Goal: Information Seeking & Learning: Find specific page/section

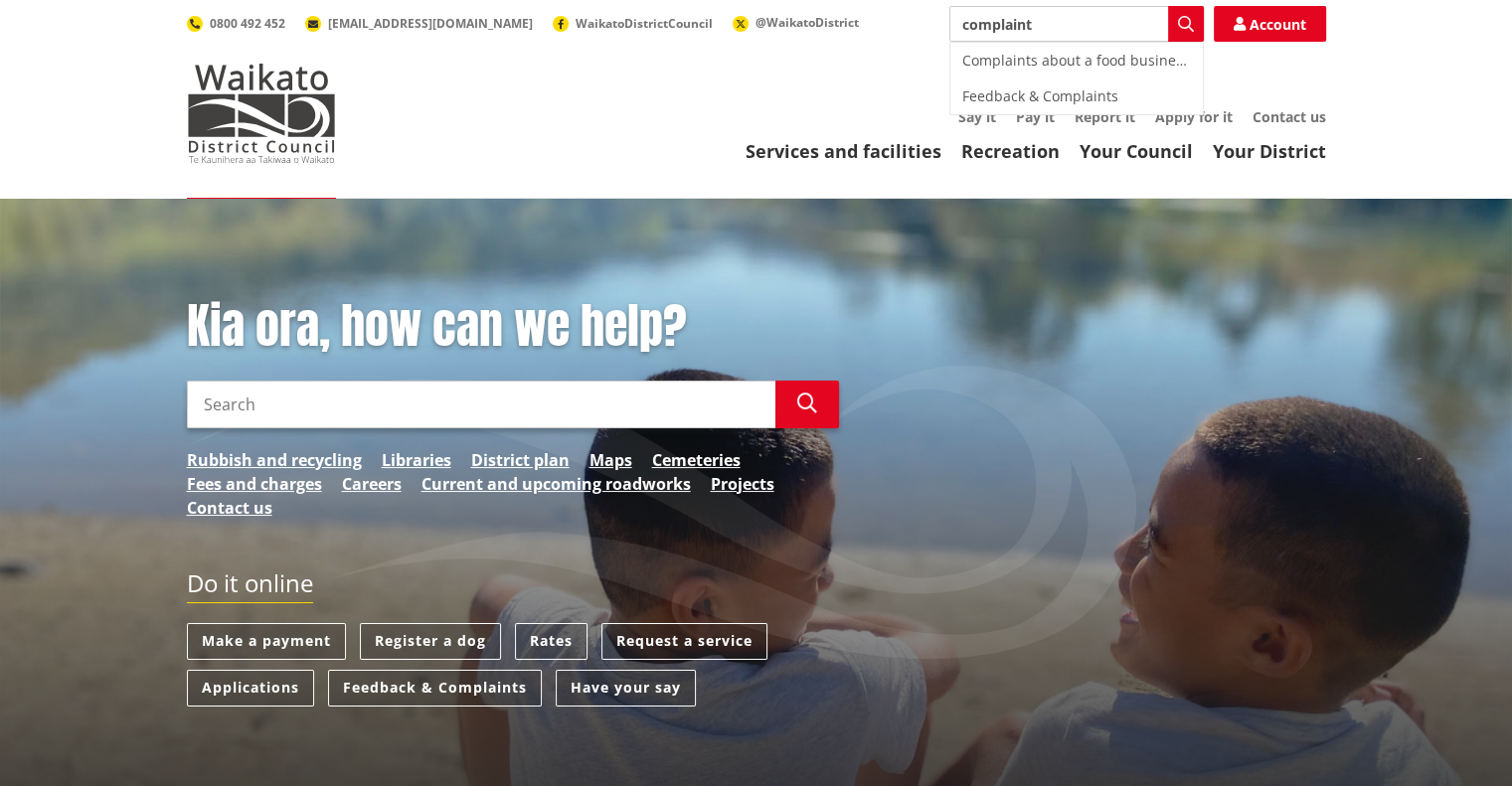
type input "complaint"
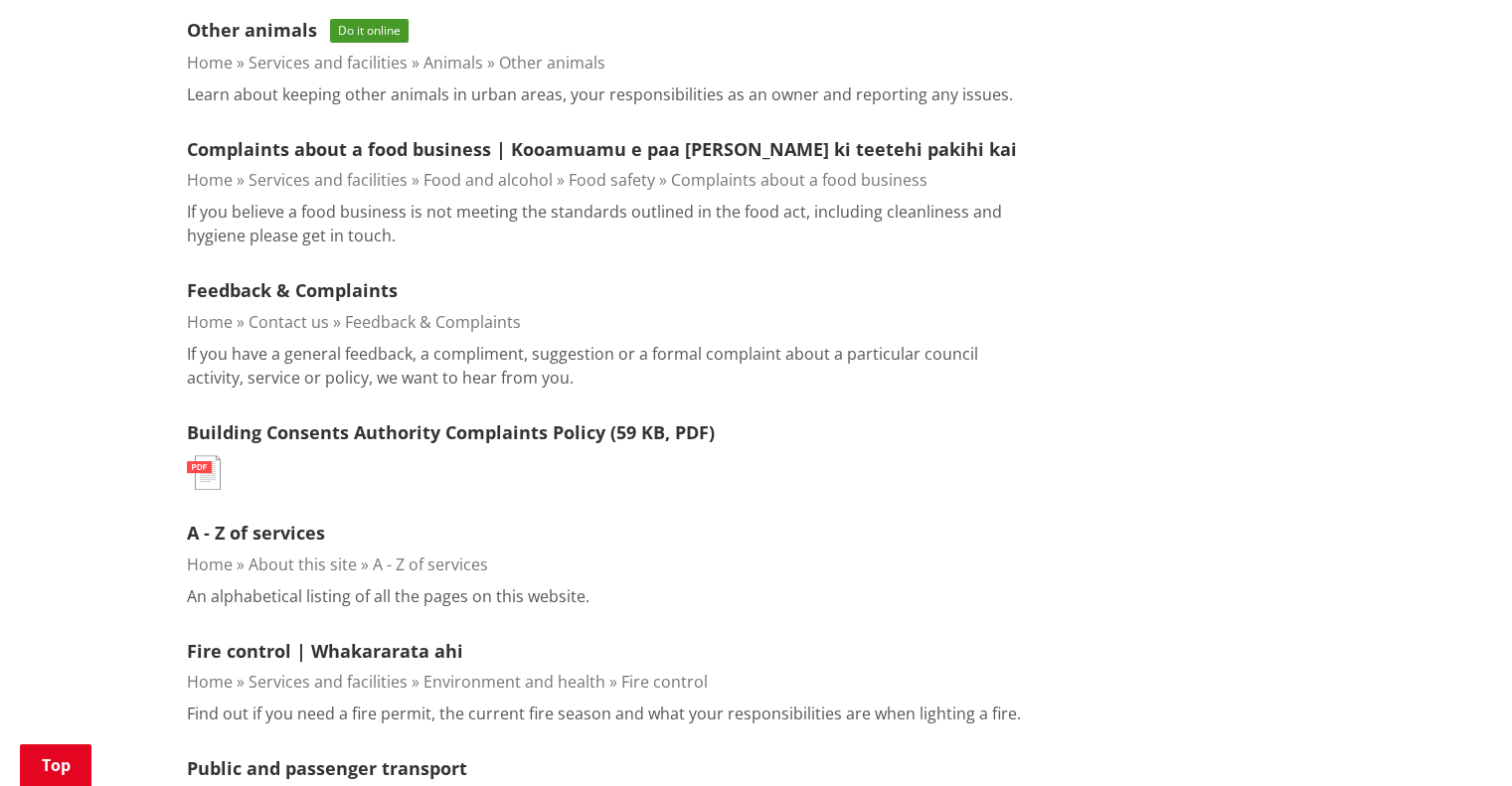
scroll to position [795, 0]
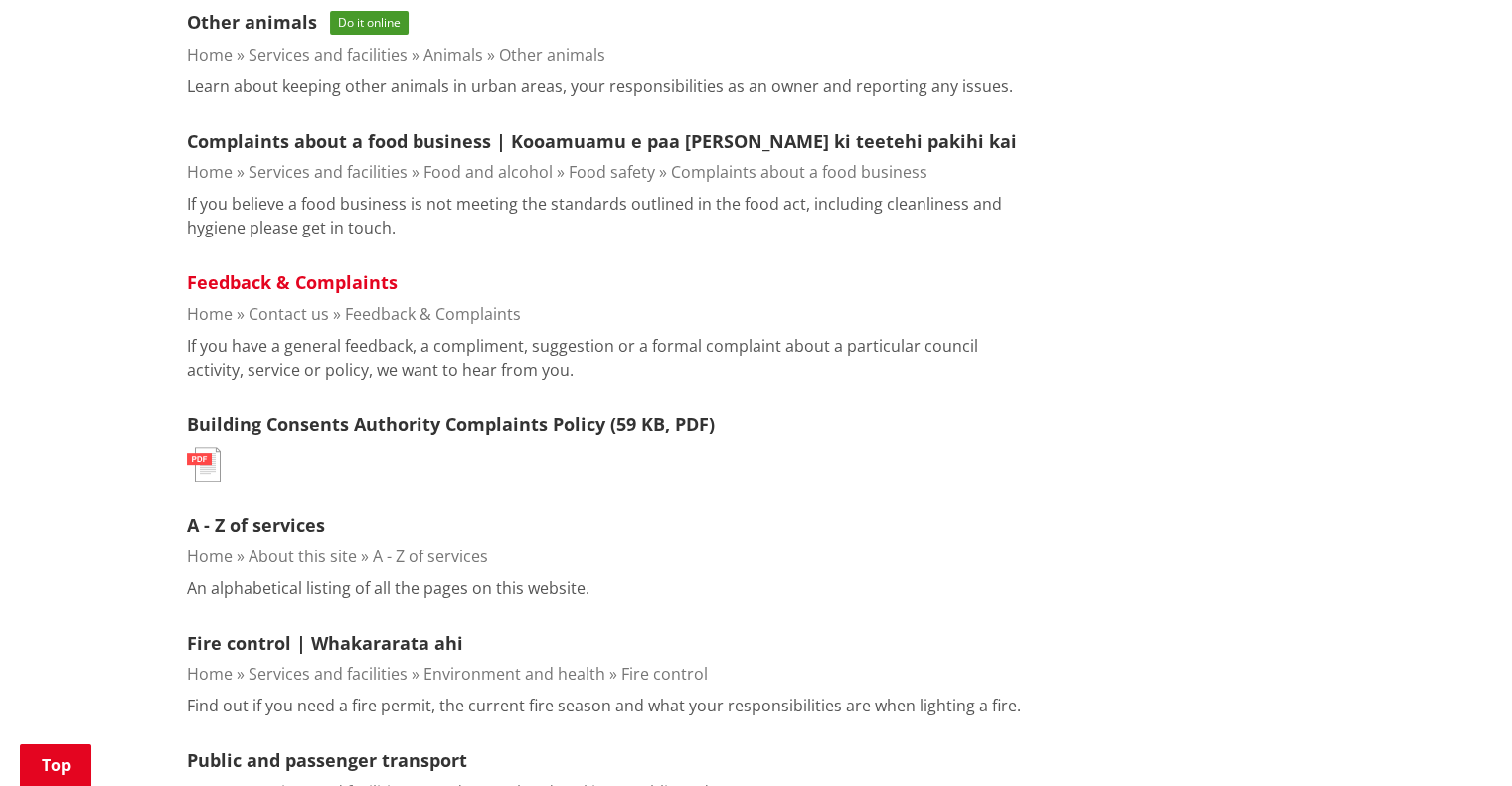
click at [309, 277] on link "Feedback & Complaints" at bounding box center [291, 282] width 211 height 24
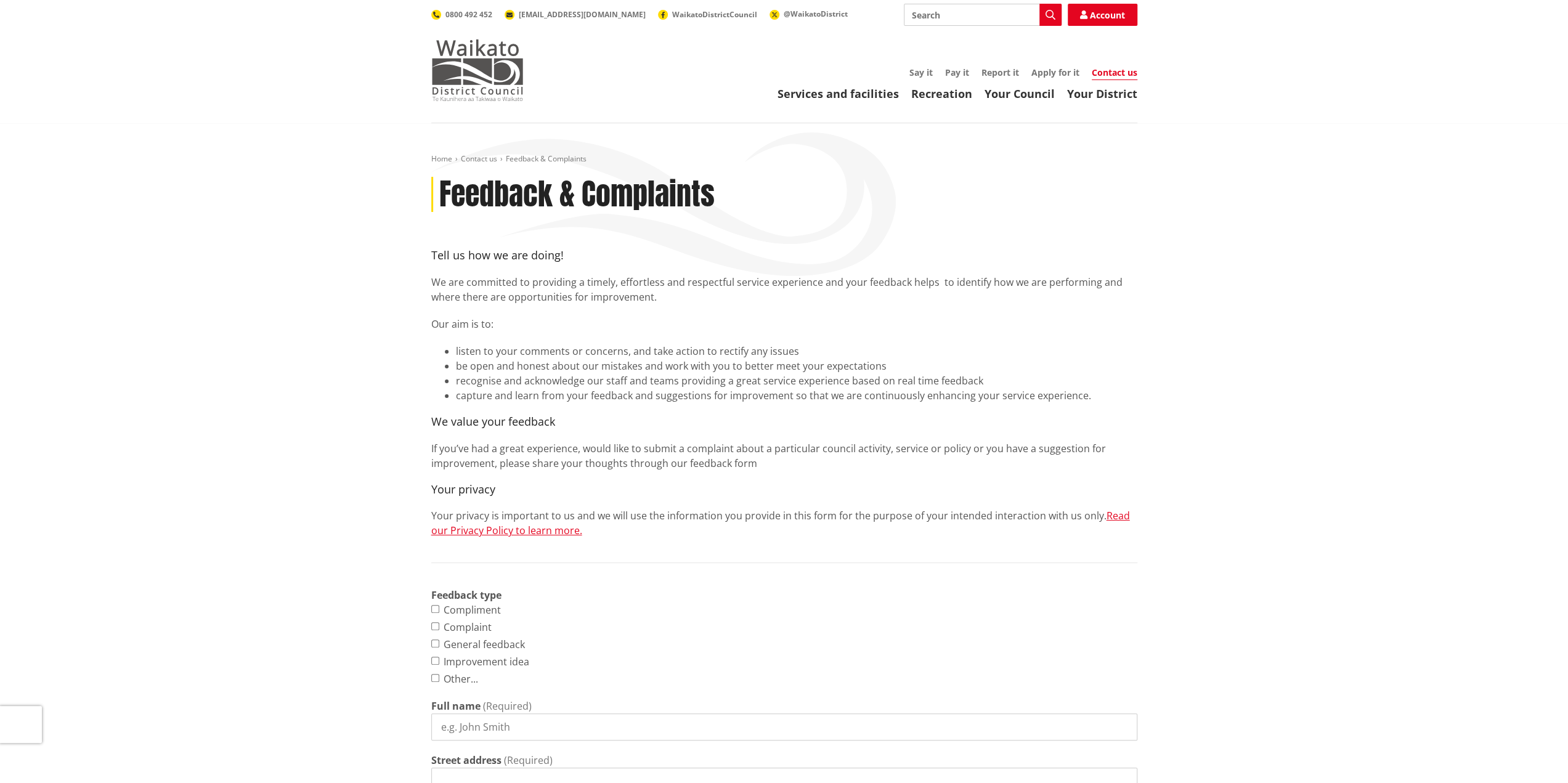
click at [469, 61] on img at bounding box center [477, 71] width 92 height 62
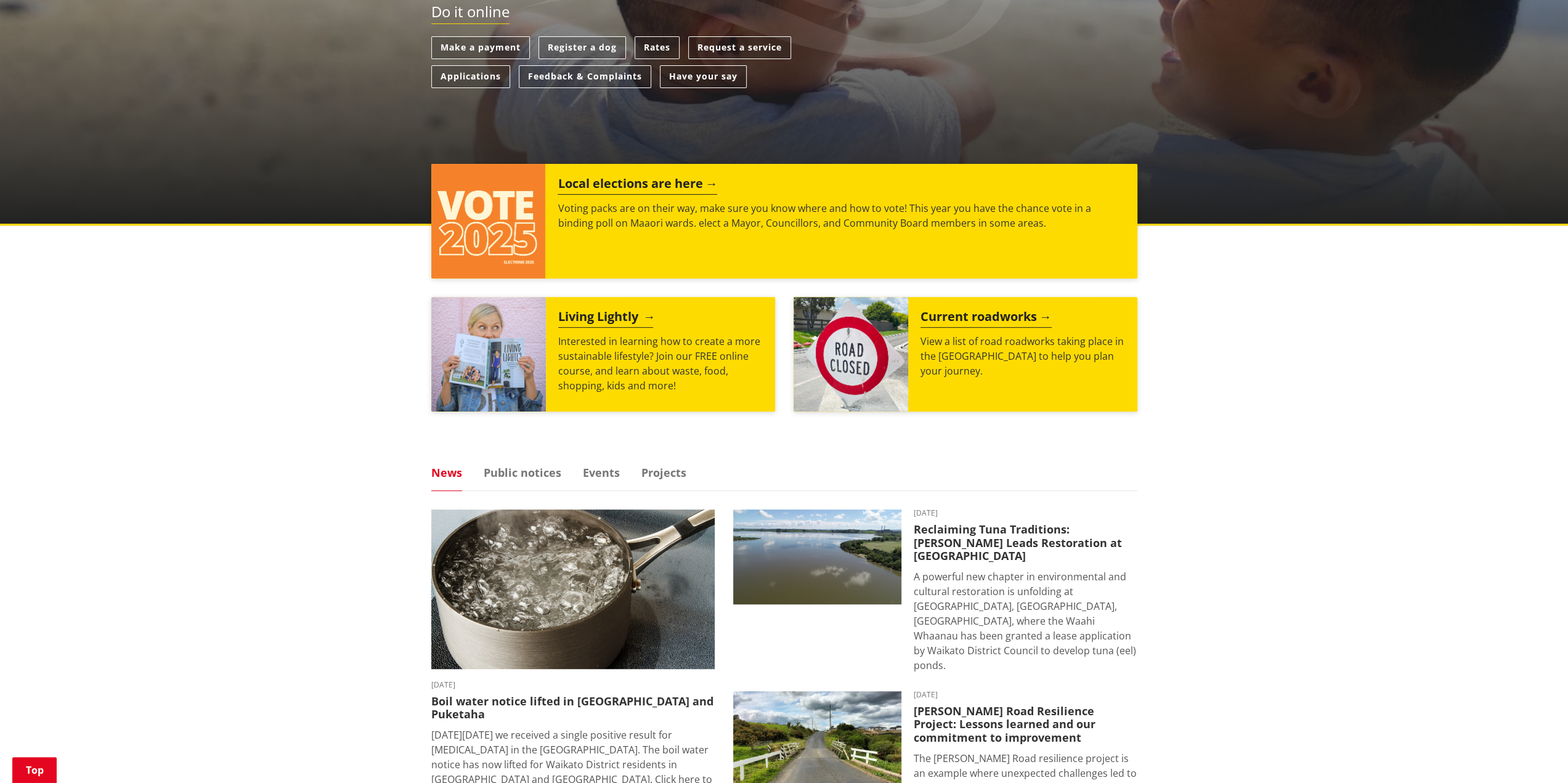
scroll to position [370, 0]
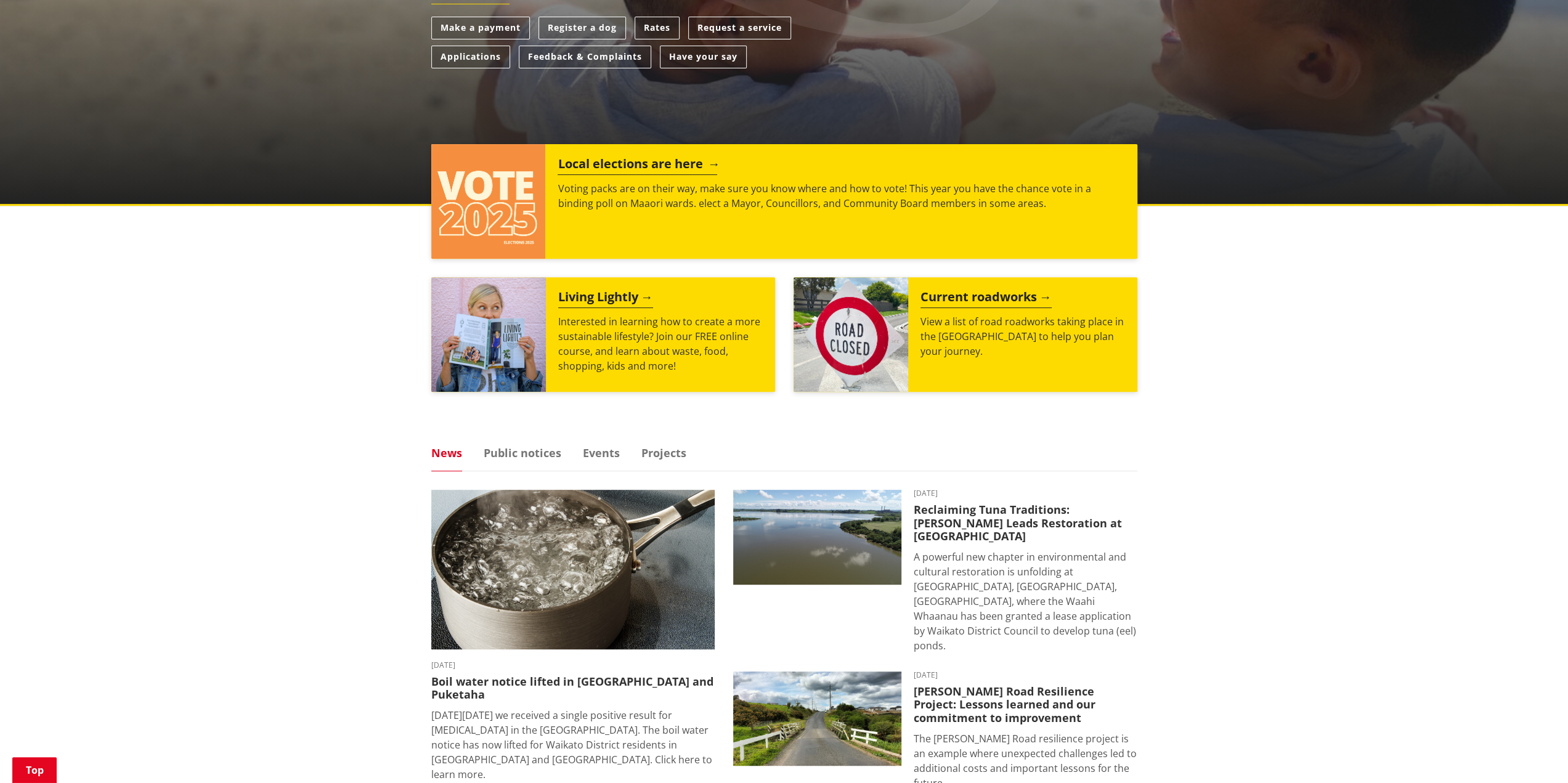
click at [648, 200] on p "Voting packs are on their way, make sure you know where and how to vote! This y…" at bounding box center [841, 196] width 567 height 30
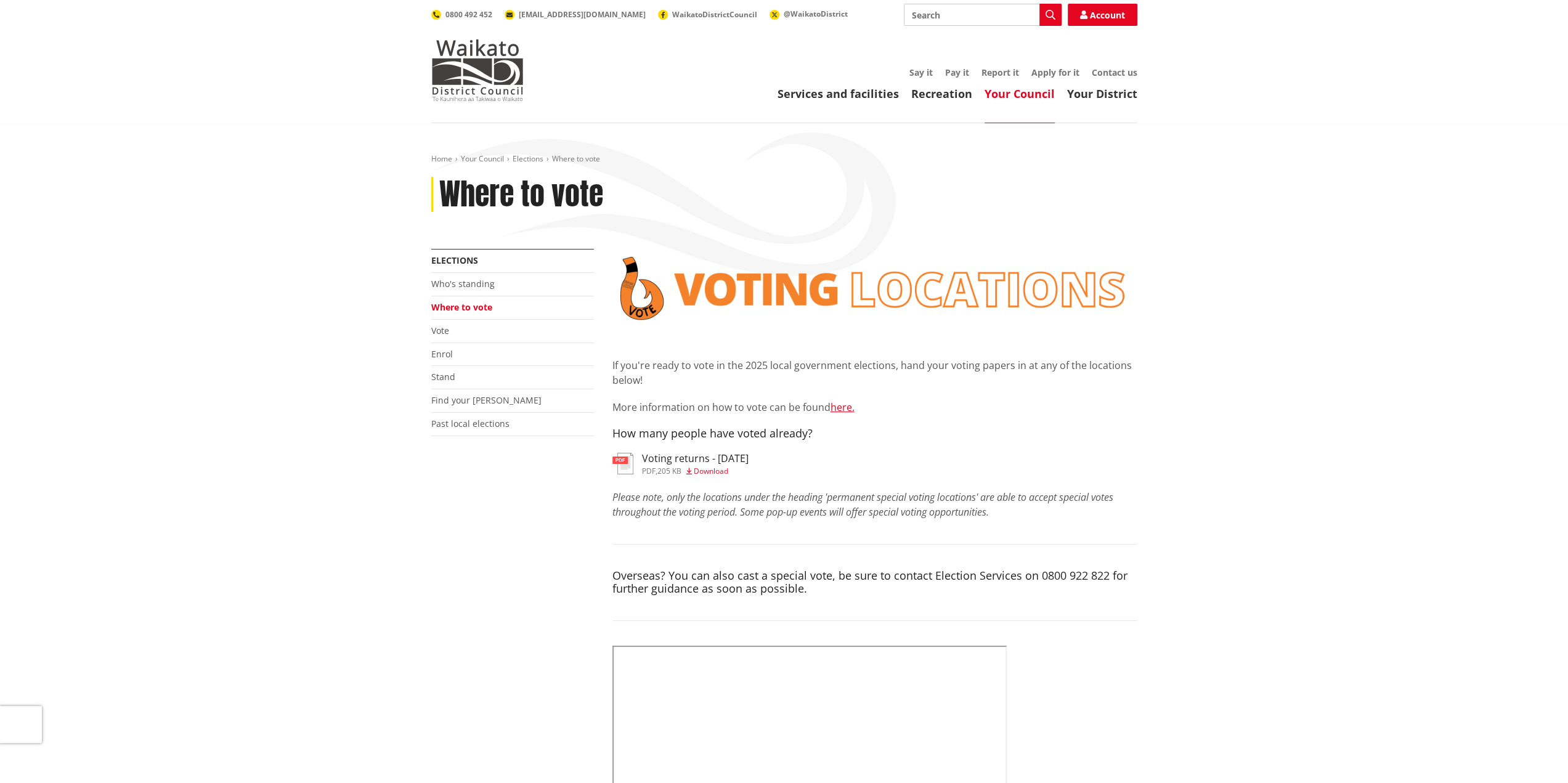
click at [665, 461] on h3 "Voting returns - [DATE]" at bounding box center [695, 458] width 106 height 12
